Goal: Task Accomplishment & Management: Manage account settings

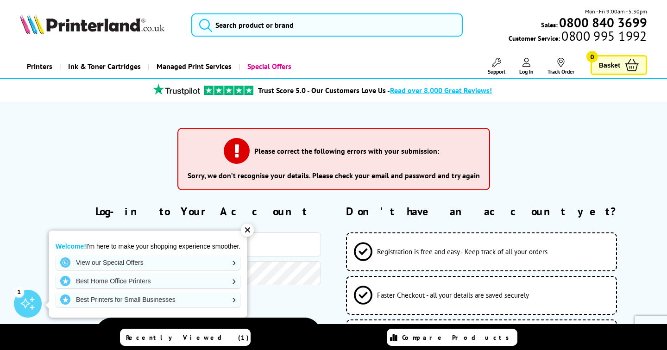
click at [304, 206] on h2 "Log-in to Your Account" at bounding box center [208, 211] width 226 height 14
click at [250, 233] on div "✕" at bounding box center [247, 230] width 13 height 13
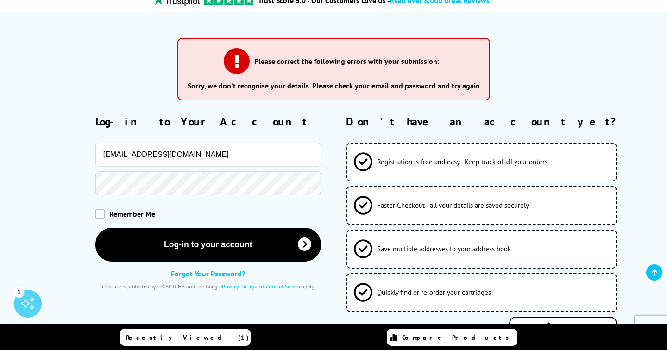
scroll to position [91, 0]
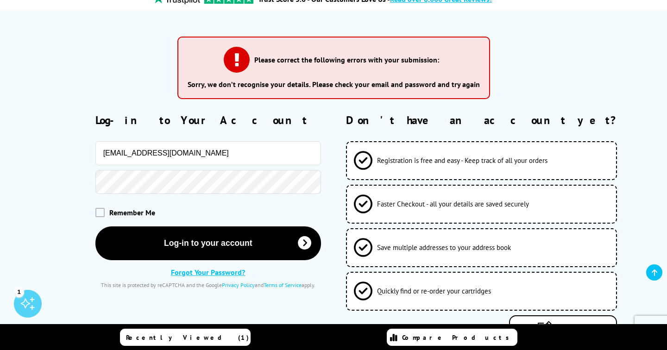
click at [201, 273] on link "Forgot Your Password?" at bounding box center [208, 272] width 74 height 9
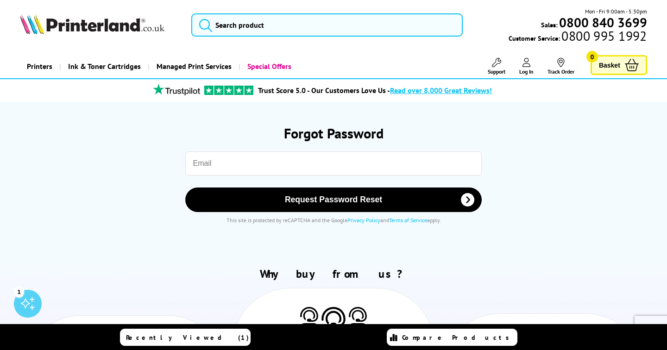
click at [202, 159] on input "email" at bounding box center [333, 164] width 297 height 24
type input "marc@thedog.co.uk"
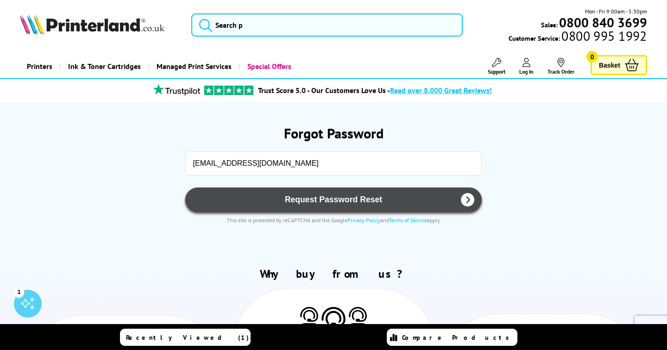
click at [330, 199] on span "Request Password Reset" at bounding box center [333, 200] width 273 height 10
